Goal: Information Seeking & Learning: Learn about a topic

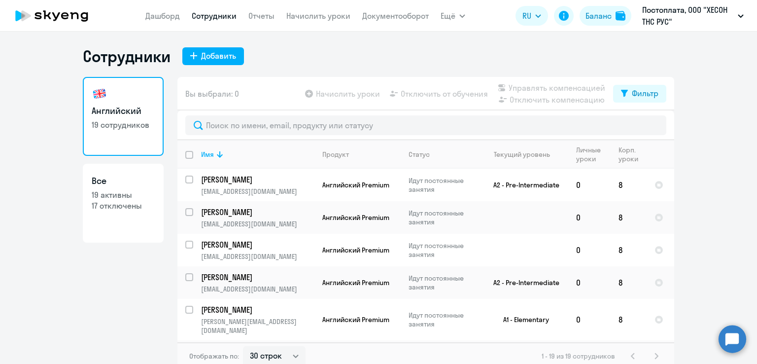
select select "30"
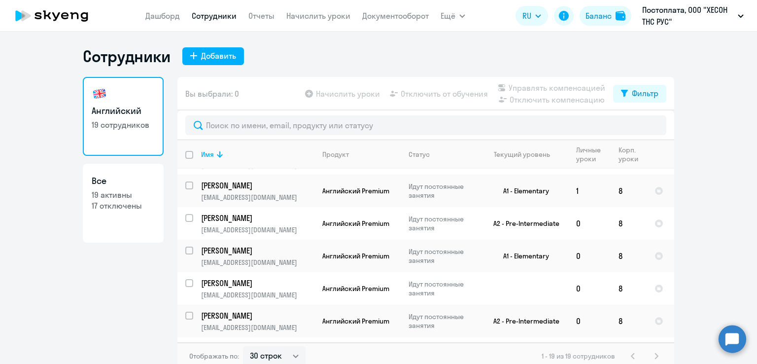
click at [712, 119] on ng-component "Сотрудники Добавить Английский 19 сотрудников Все 19 активны 17 отключены Вы вы…" at bounding box center [378, 207] width 757 height 323
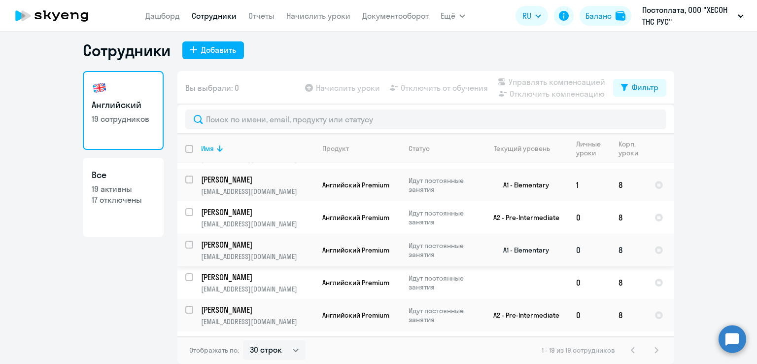
scroll to position [394, 0]
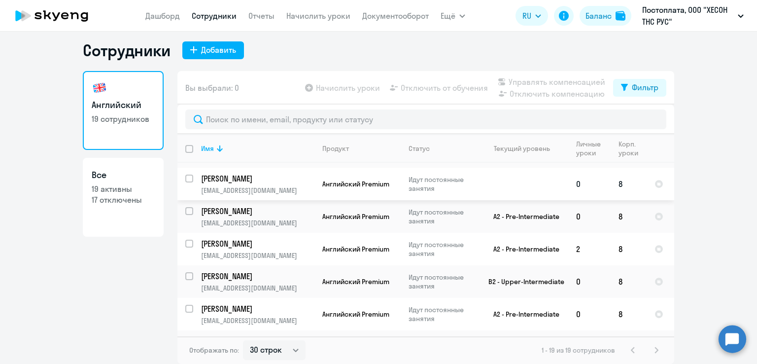
click at [479, 180] on td at bounding box center [522, 184] width 92 height 33
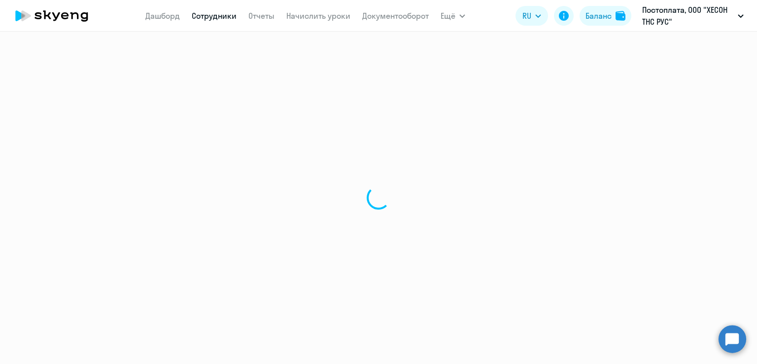
select select "english"
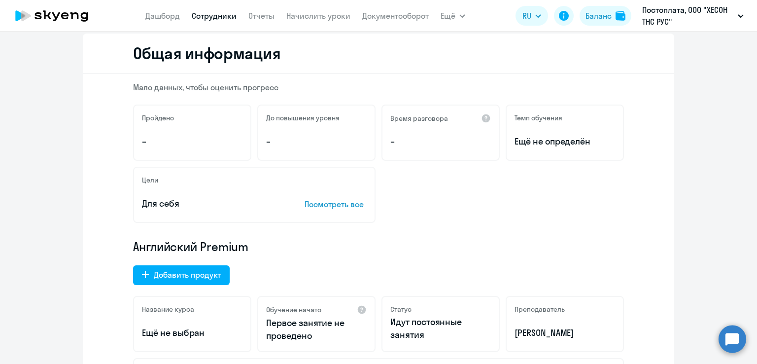
scroll to position [49, 0]
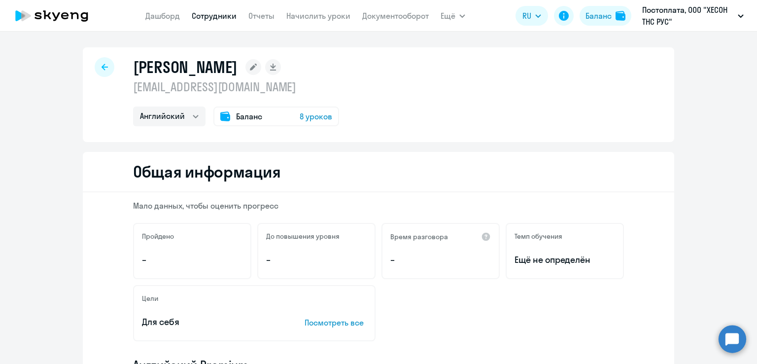
select select "30"
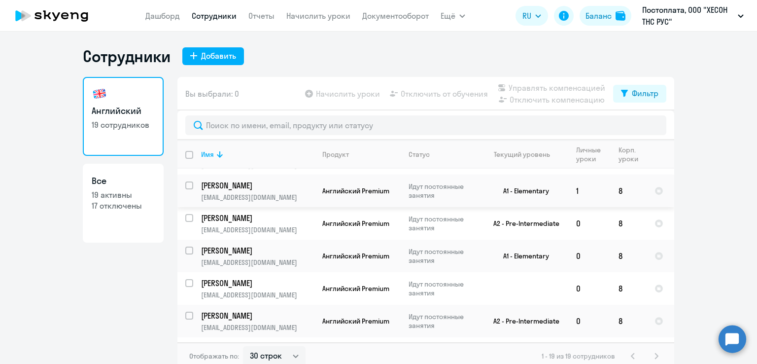
scroll to position [345, 0]
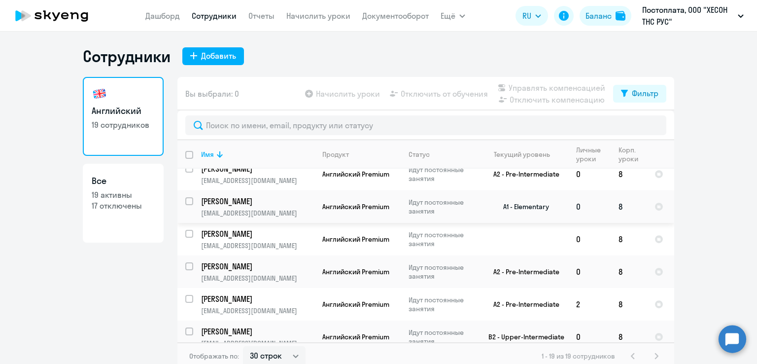
click at [452, 203] on p "Идут постоянные занятия" at bounding box center [442, 207] width 68 height 18
select select "english"
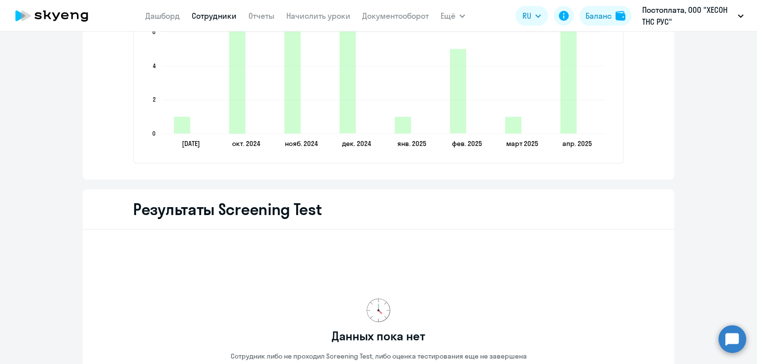
scroll to position [1370, 0]
